Goal: Transaction & Acquisition: Purchase product/service

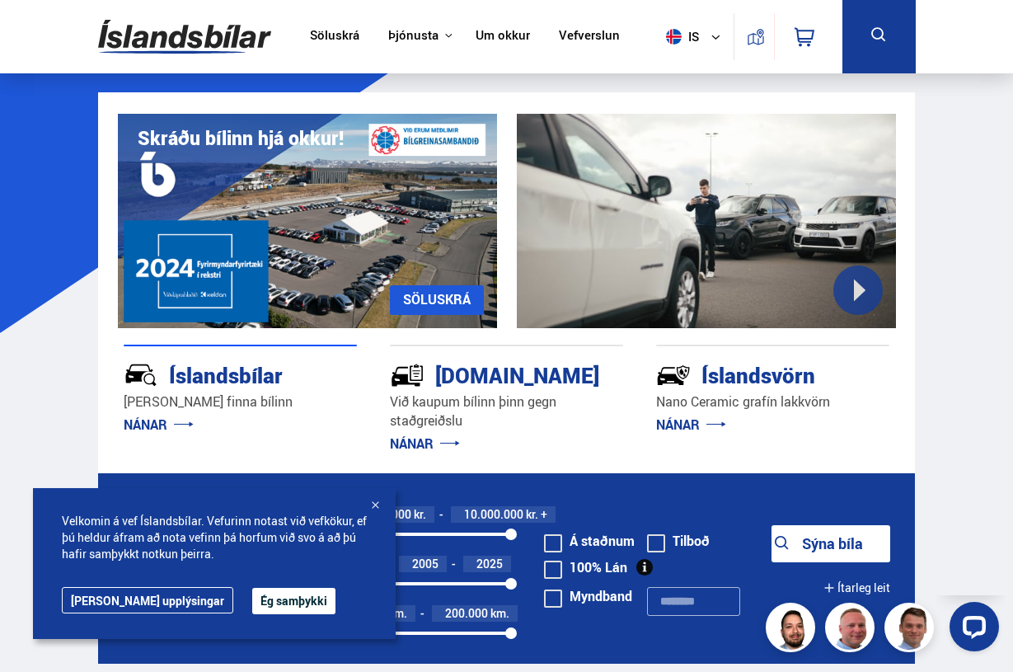
click at [251, 378] on div "Íslandsbílar" at bounding box center [211, 373] width 175 height 29
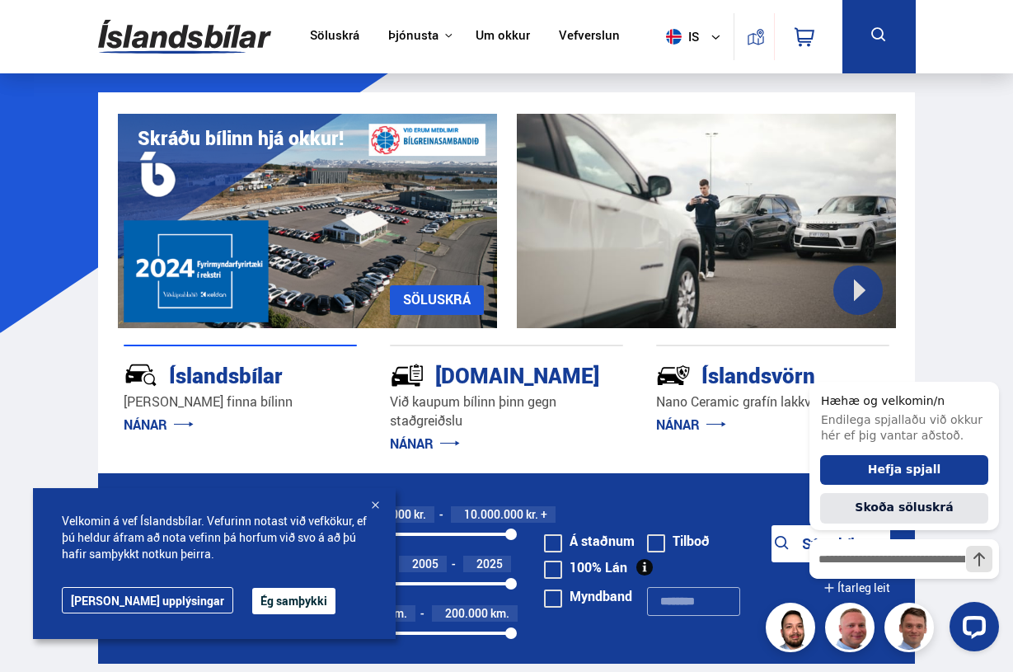
click at [148, 418] on link "NÁNAR" at bounding box center [159, 425] width 70 height 18
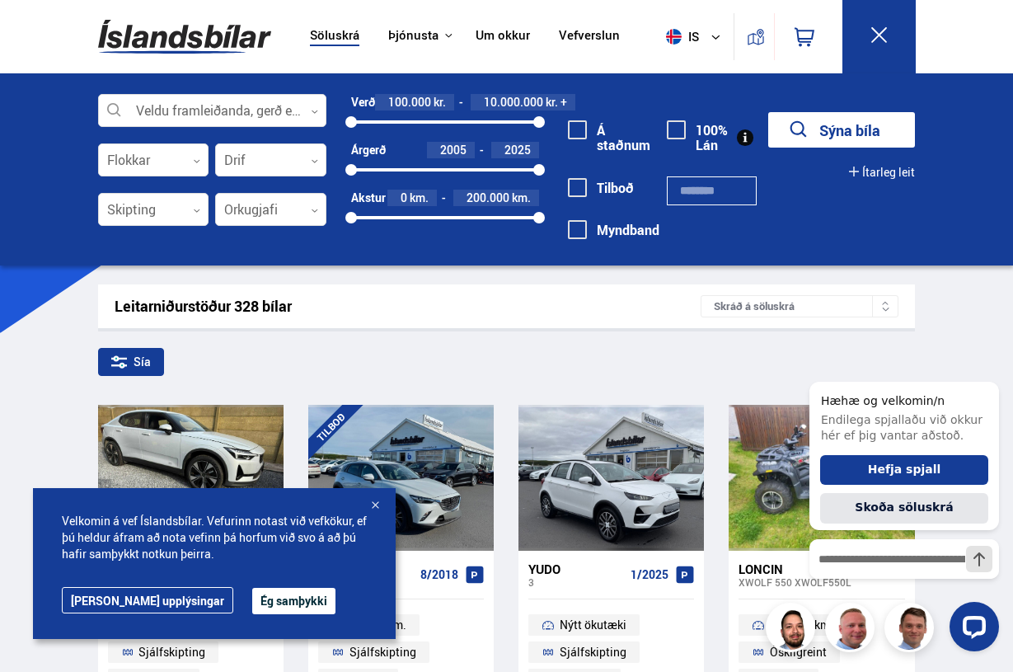
click at [252, 599] on button "Ég samþykki" at bounding box center [293, 601] width 83 height 26
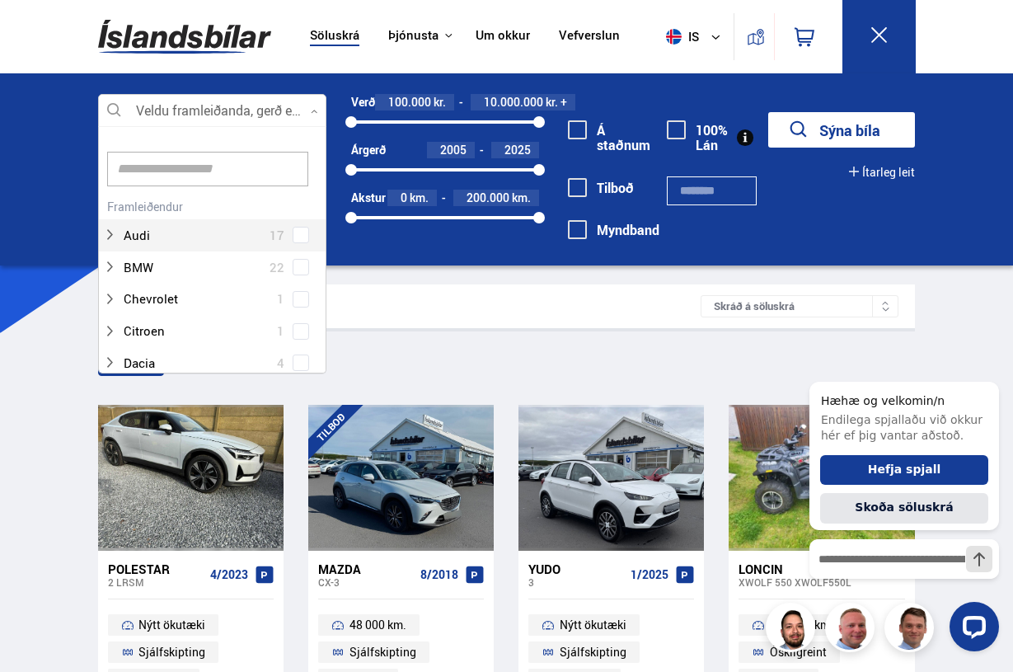
click at [317, 103] on div at bounding box center [212, 111] width 229 height 33
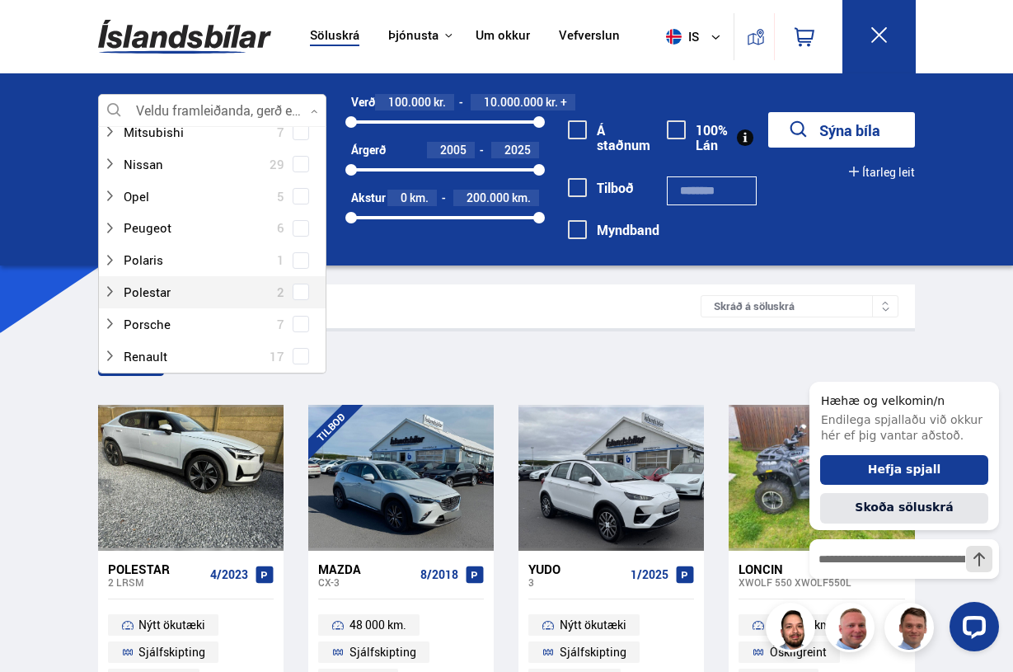
scroll to position [979, 0]
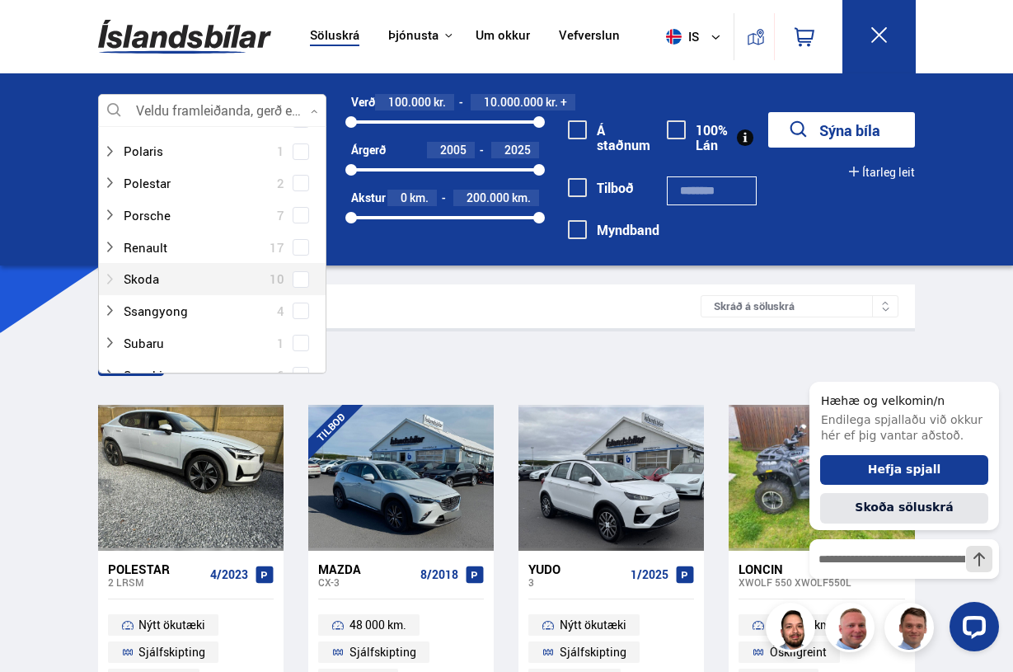
click at [162, 284] on div at bounding box center [196, 279] width 186 height 24
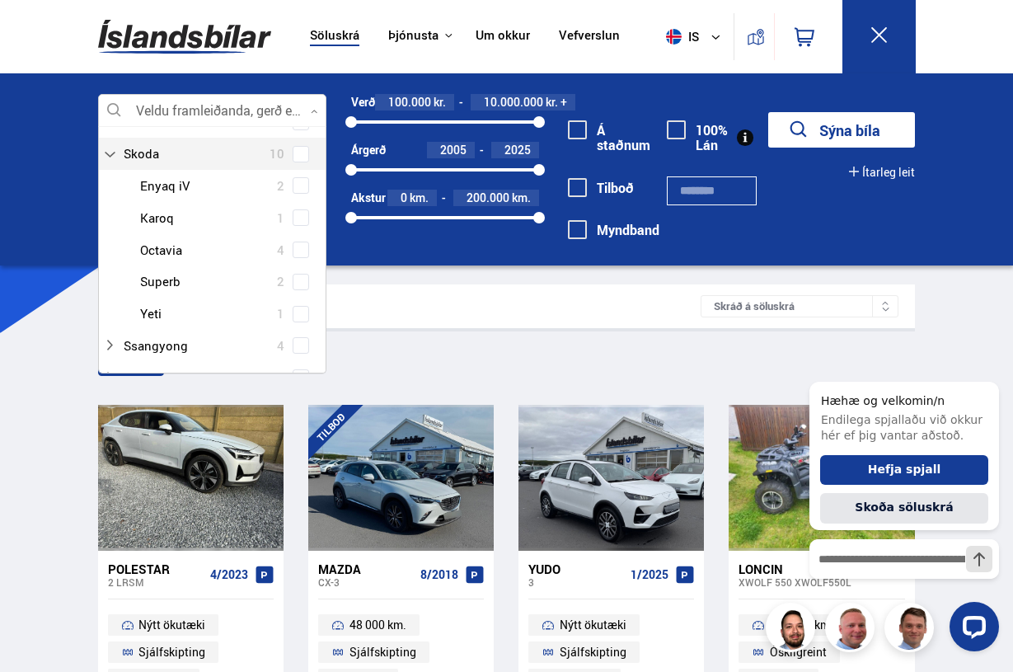
scroll to position [1197, 0]
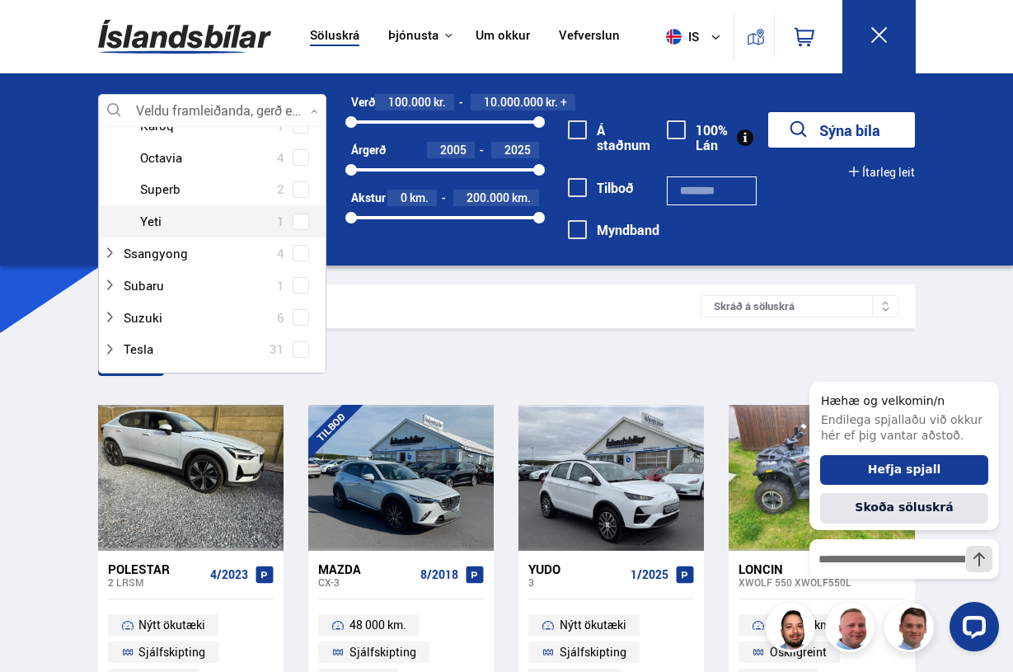
click at [156, 215] on div at bounding box center [229, 221] width 186 height 24
click at [307, 199] on span at bounding box center [301, 190] width 16 height 16
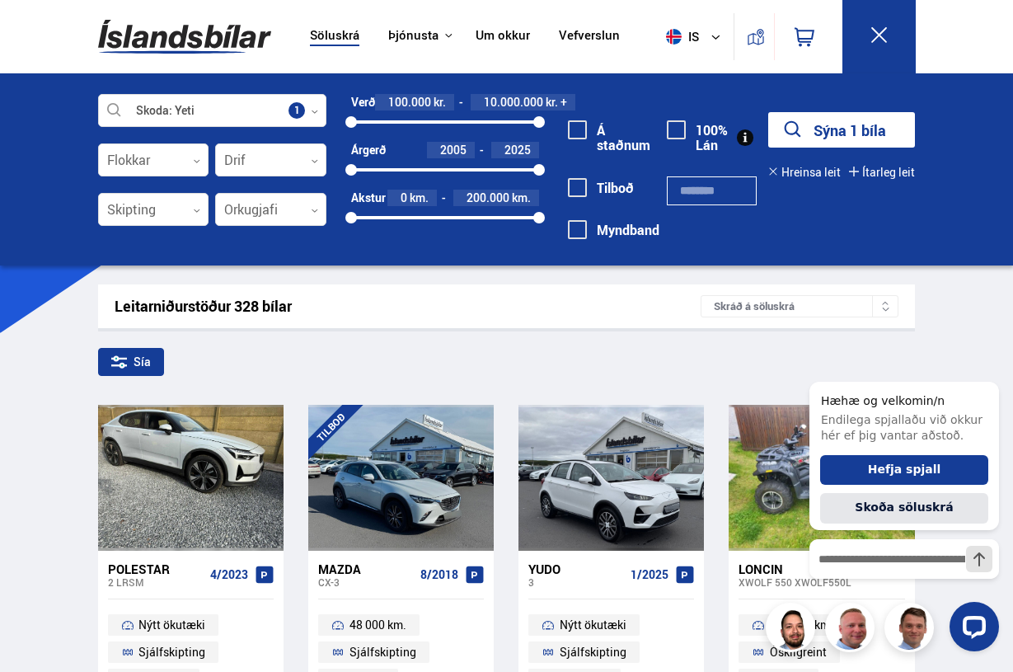
click at [863, 129] on button "Sýna 1 bíla" at bounding box center [841, 129] width 147 height 35
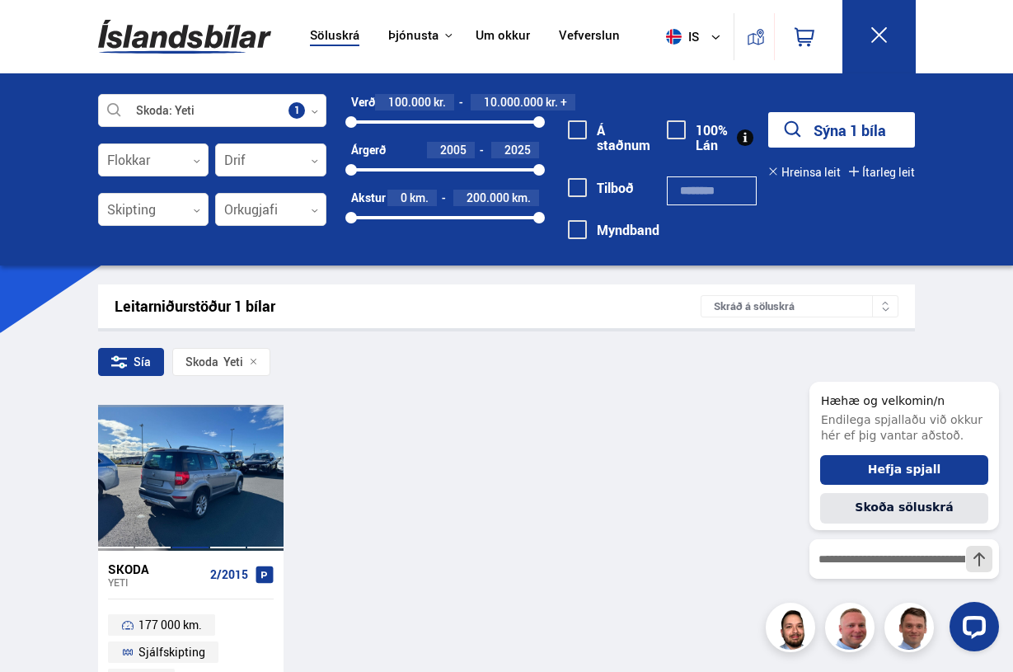
click at [206, 509] on div at bounding box center [189, 478] width 37 height 146
